Goal: Task Accomplishment & Management: Manage account settings

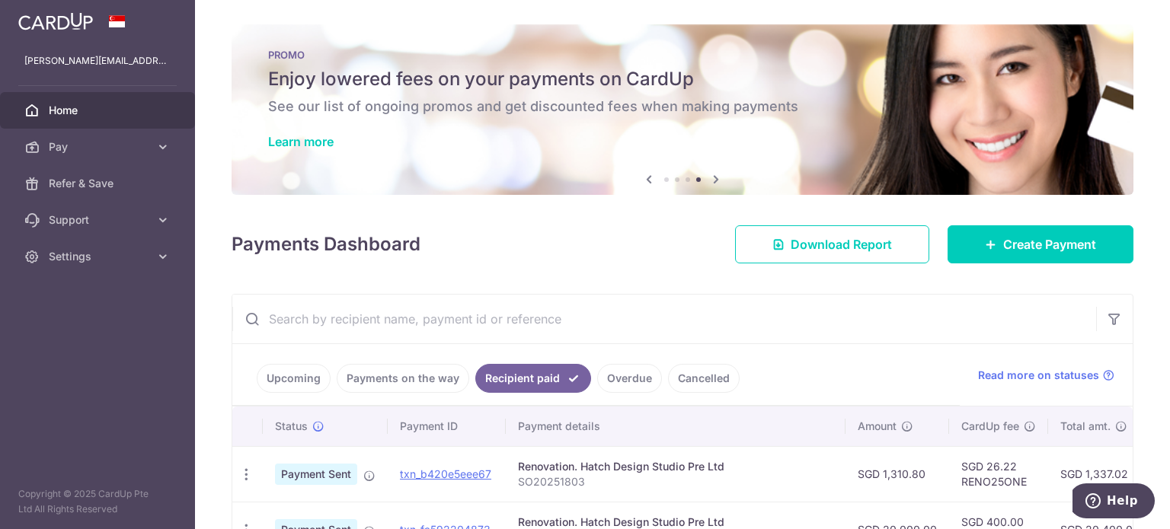
scroll to position [148, 0]
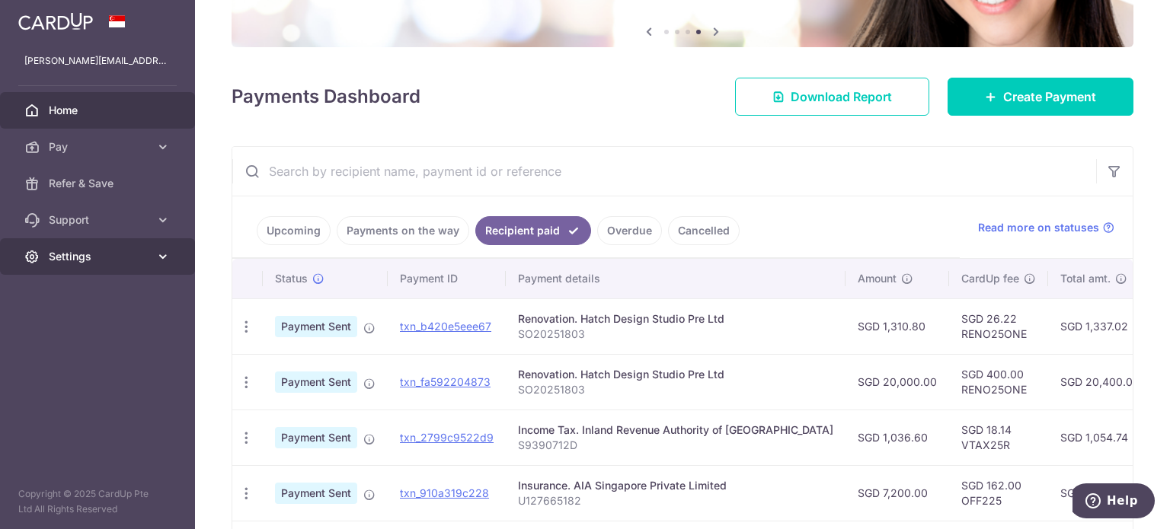
click at [111, 262] on span "Settings" at bounding box center [99, 256] width 101 height 15
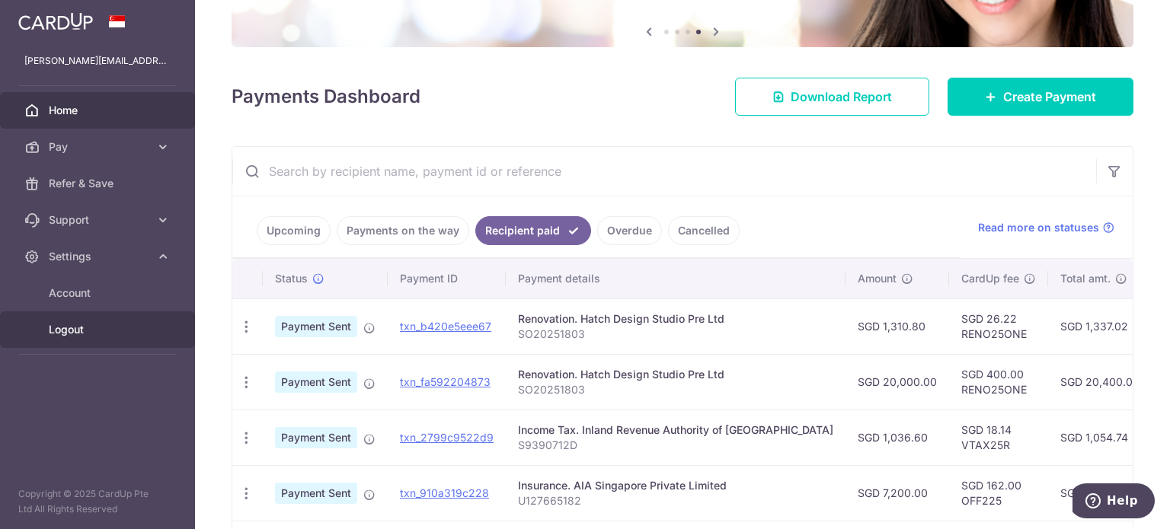
click at [73, 337] on span "Logout" at bounding box center [99, 329] width 101 height 15
